Goal: Information Seeking & Learning: Learn about a topic

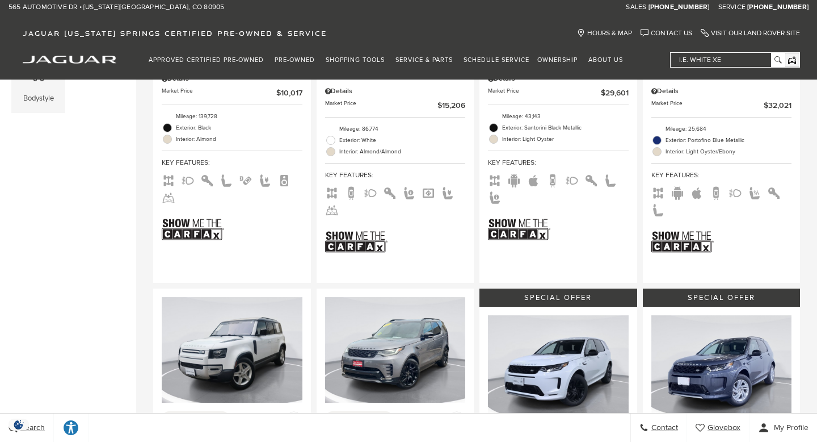
scroll to position [661, 0]
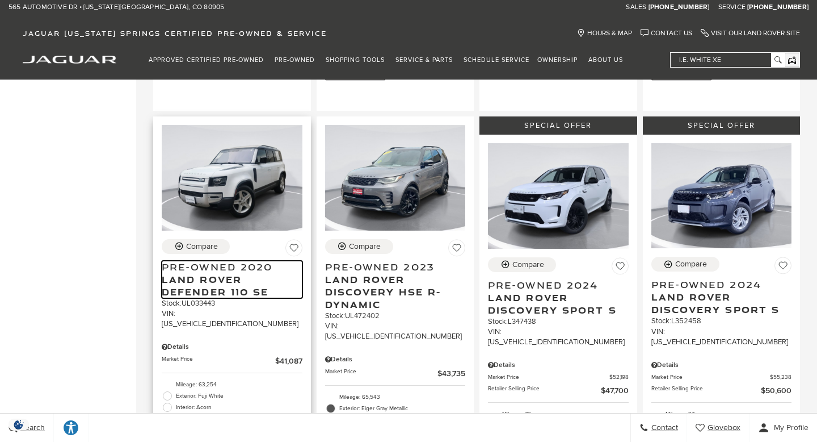
click at [198, 273] on span "Land Rover Defender 110 SE" at bounding box center [228, 285] width 132 height 25
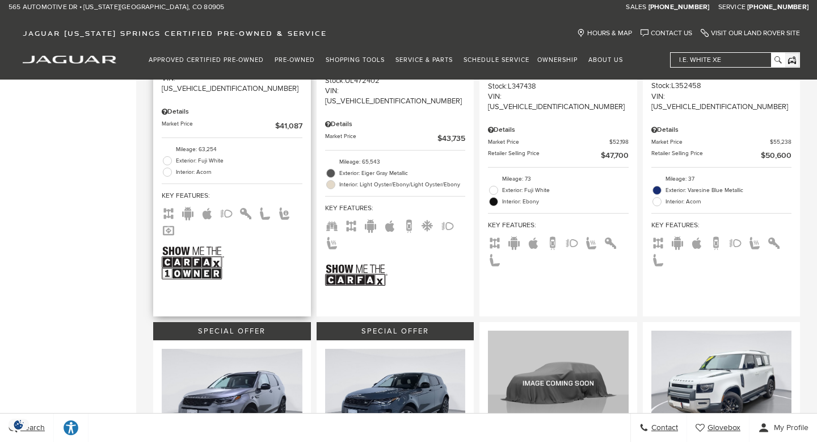
scroll to position [899, 0]
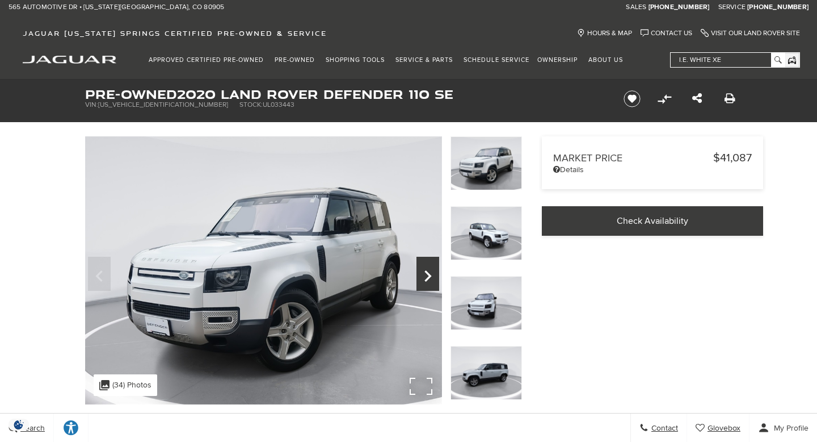
click at [426, 275] on icon "Next" at bounding box center [428, 275] width 23 height 27
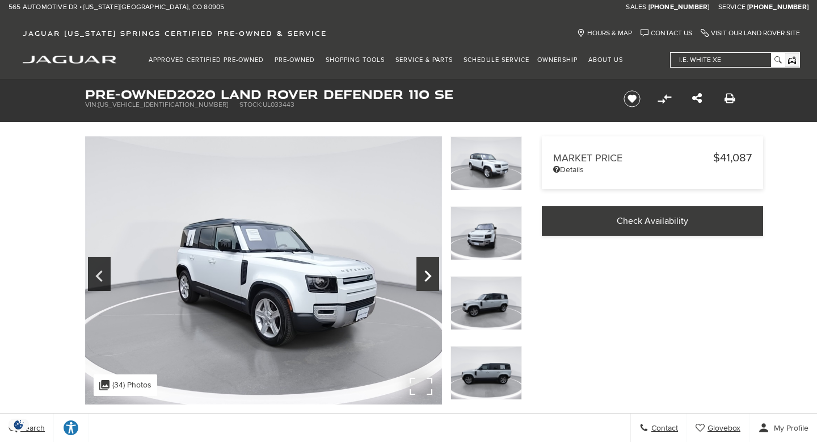
click at [426, 275] on icon "Next" at bounding box center [428, 275] width 23 height 27
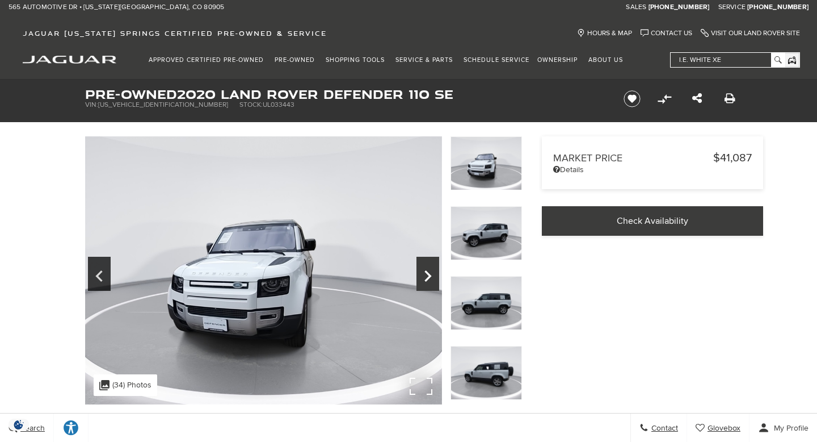
click at [426, 275] on icon "Next" at bounding box center [428, 275] width 23 height 27
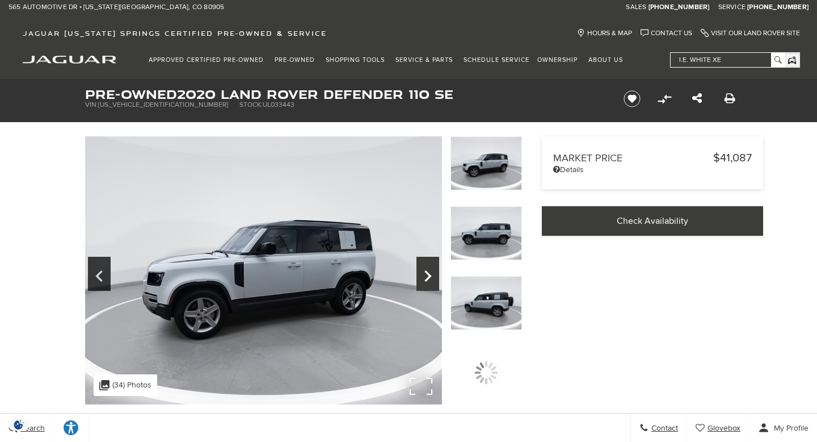
click at [426, 275] on icon "Next" at bounding box center [428, 275] width 23 height 27
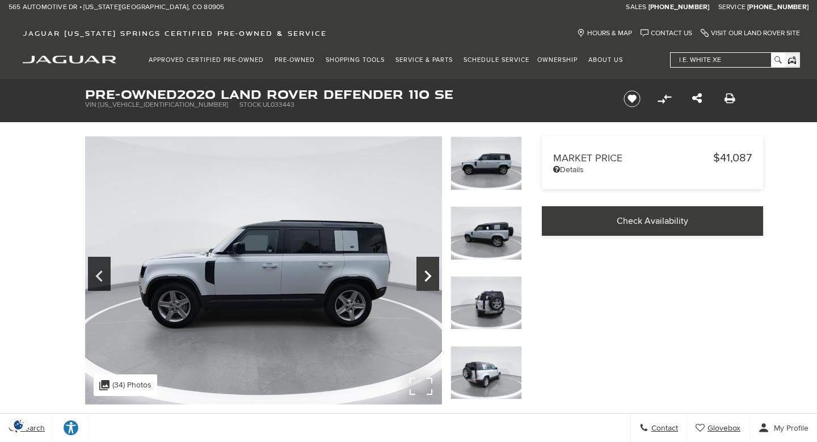
click at [426, 275] on icon "Next" at bounding box center [428, 275] width 23 height 27
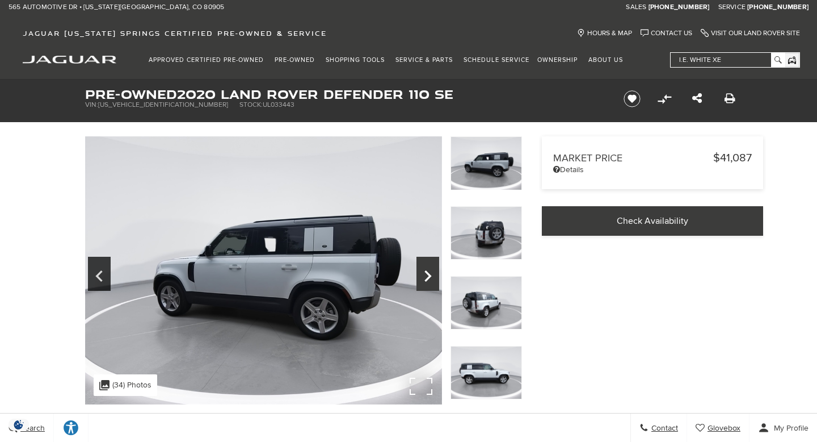
click at [426, 275] on icon "Next" at bounding box center [428, 275] width 23 height 27
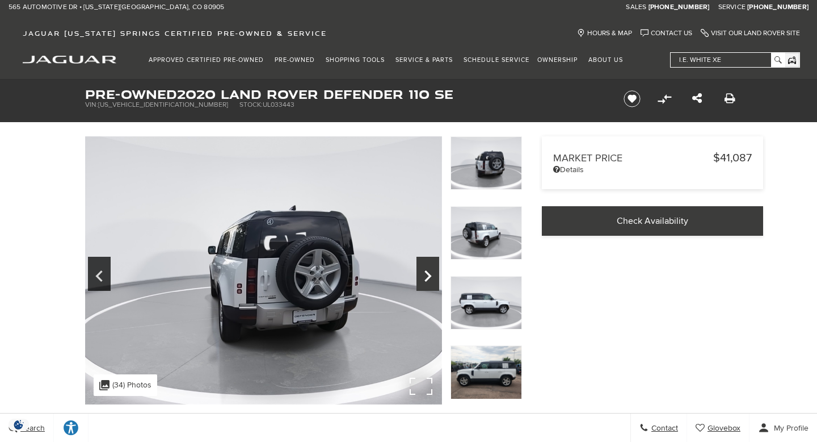
click at [426, 275] on icon "Next" at bounding box center [428, 275] width 23 height 27
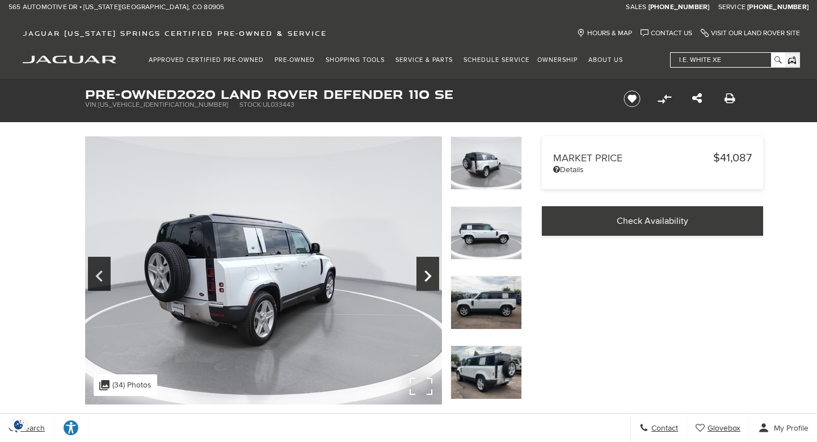
click at [426, 275] on icon "Next" at bounding box center [428, 275] width 23 height 27
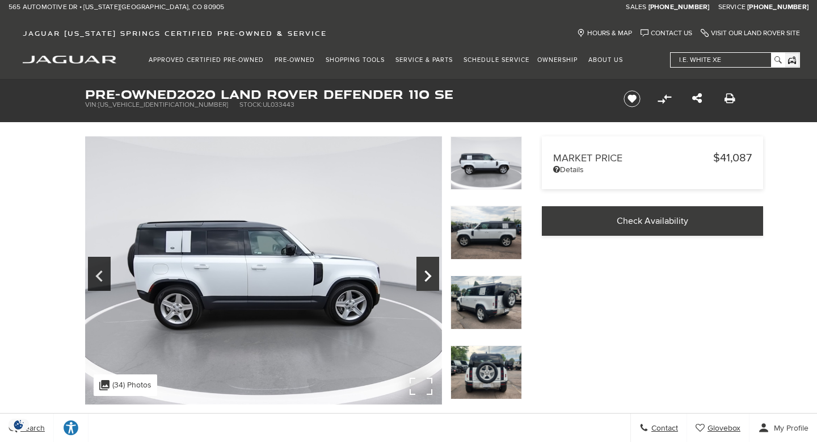
click at [426, 275] on icon "Next" at bounding box center [428, 275] width 23 height 27
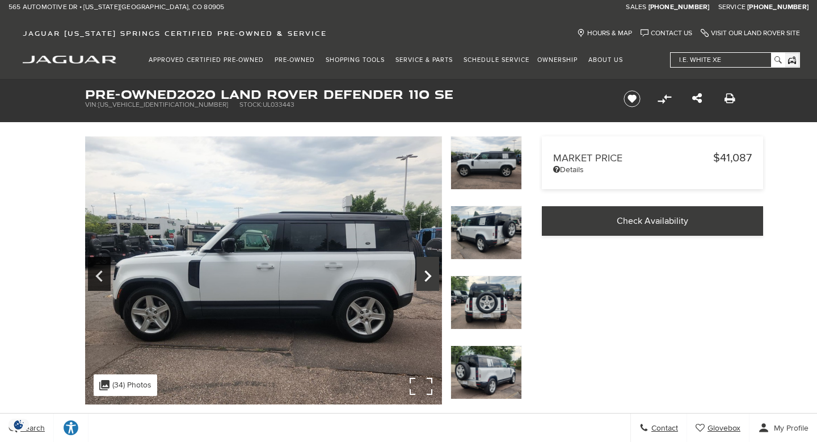
click at [426, 275] on icon "Next" at bounding box center [428, 275] width 23 height 27
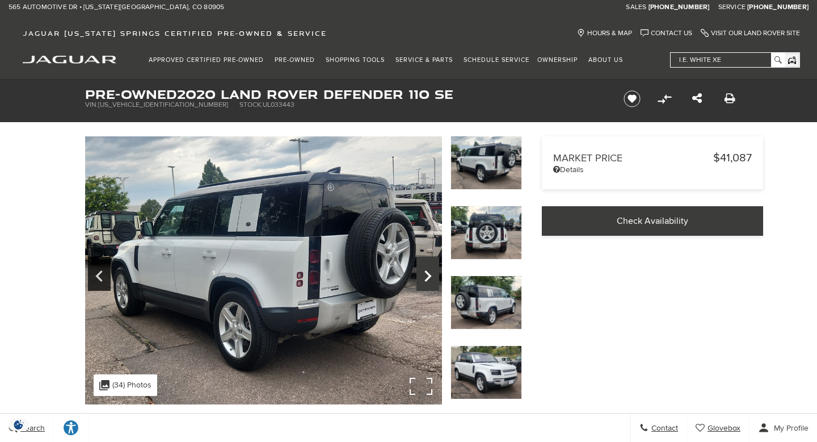
click at [426, 275] on icon "Next" at bounding box center [428, 275] width 23 height 27
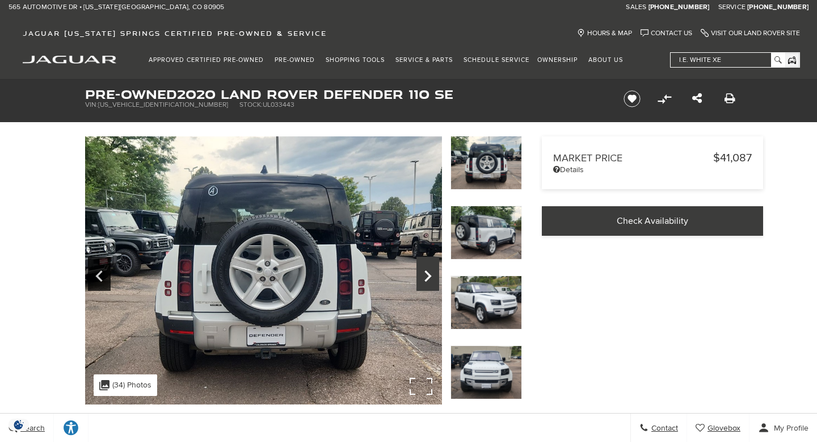
click at [426, 275] on icon "Next" at bounding box center [428, 275] width 23 height 27
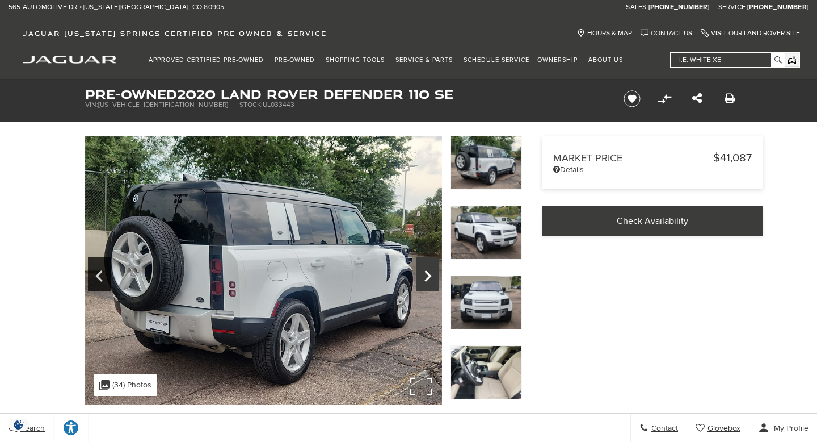
click at [426, 275] on icon "Next" at bounding box center [428, 275] width 23 height 27
